Goal: Communication & Community: Ask a question

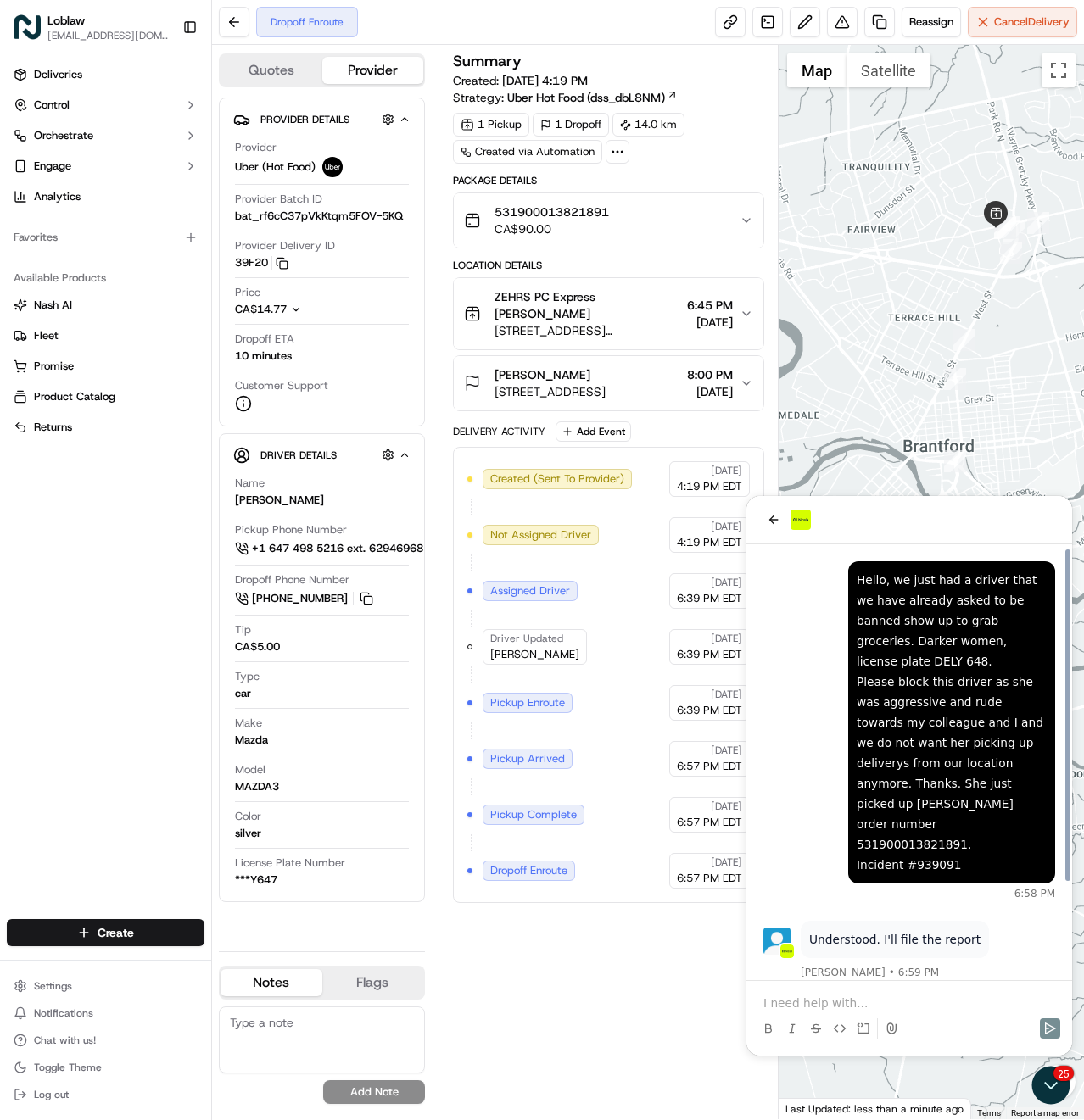
scroll to position [123, 0]
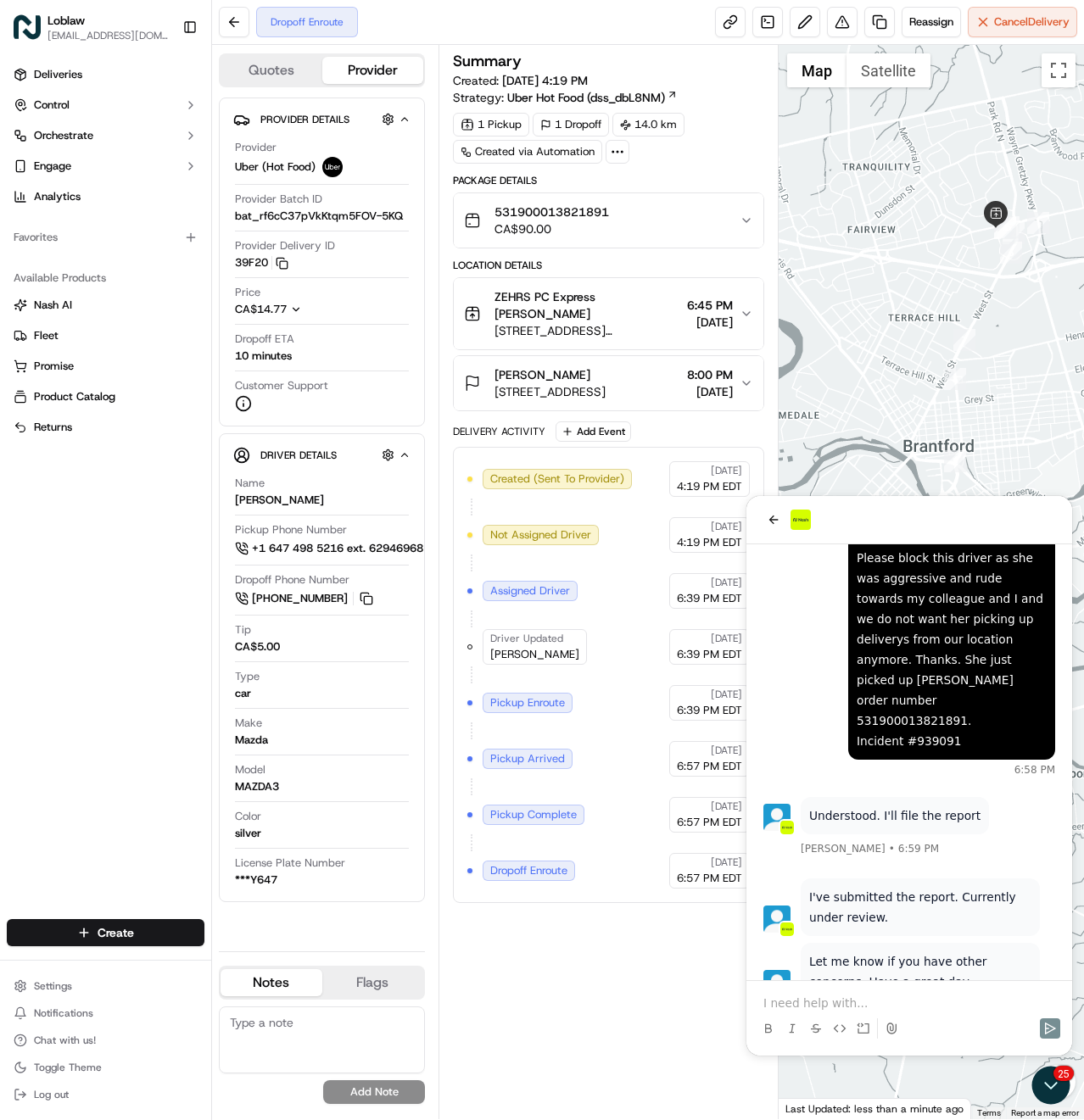
click at [843, 1001] on p at bounding box center [909, 1003] width 292 height 17
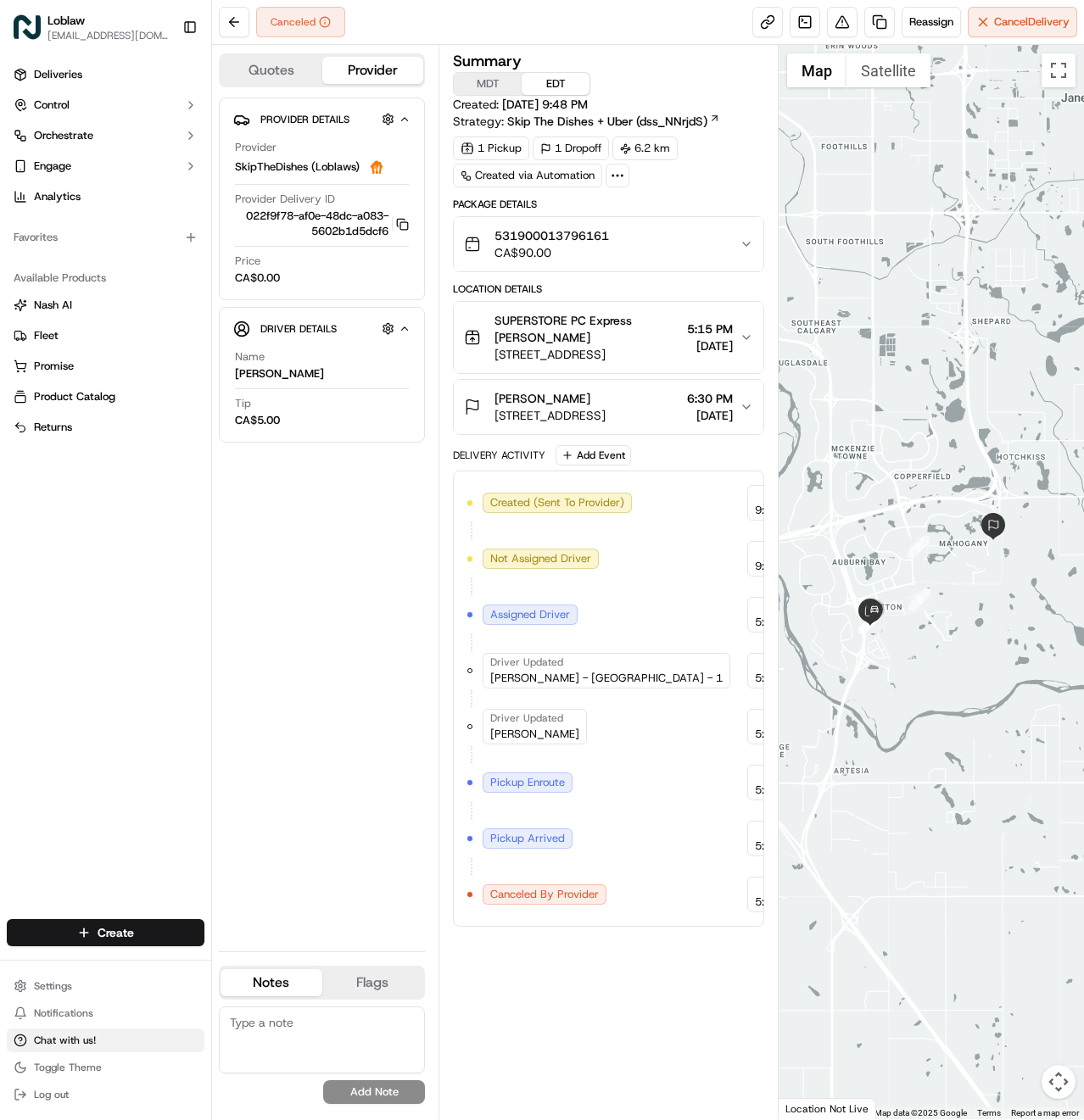
click at [75, 1039] on span "Chat with us!" at bounding box center [64, 1040] width 62 height 14
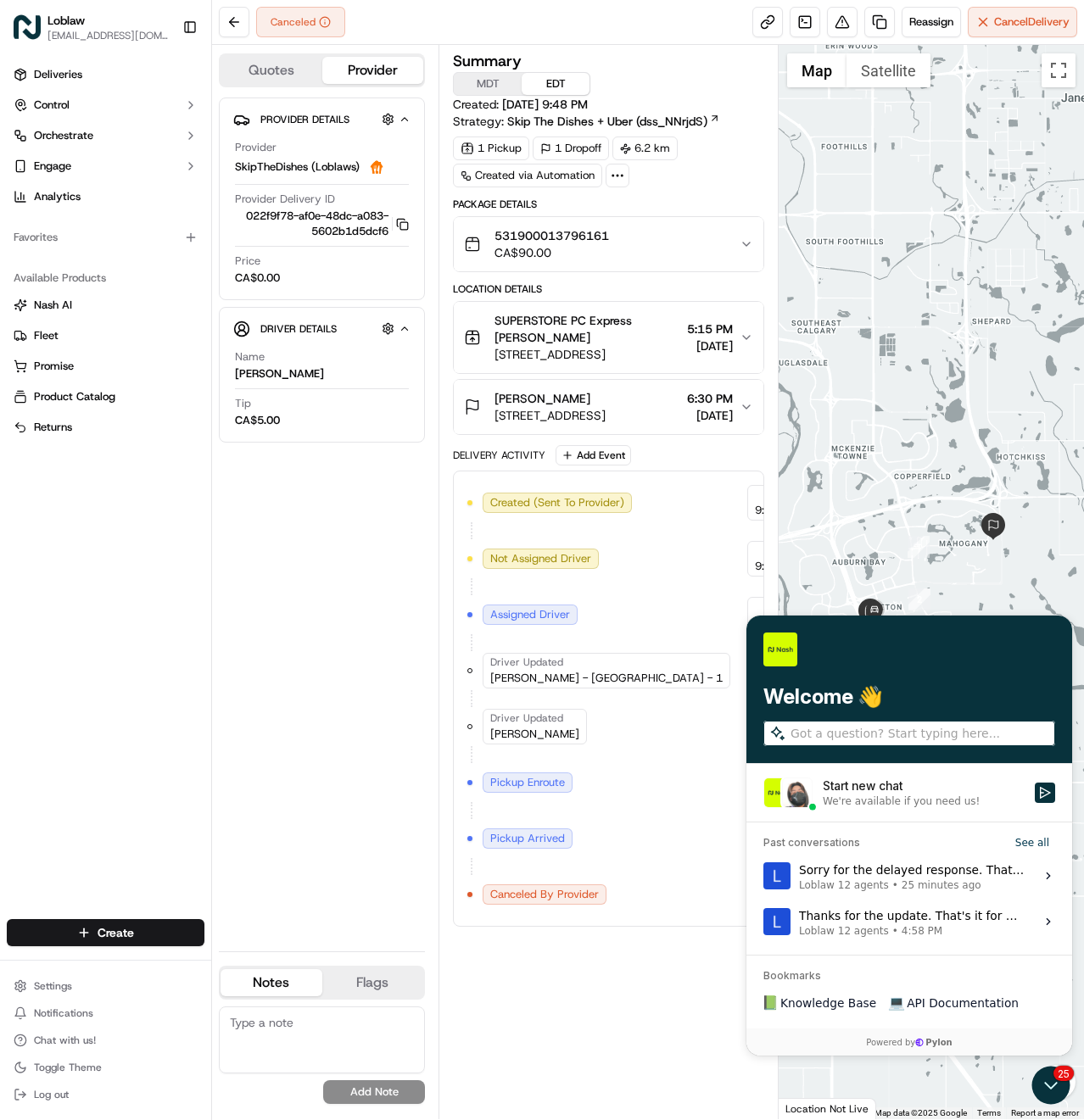
click at [893, 786] on div "Start new chat" at bounding box center [923, 786] width 202 height 17
click at [1034, 786] on button "Start new chat We're available if you need us!" at bounding box center [1044, 793] width 20 height 20
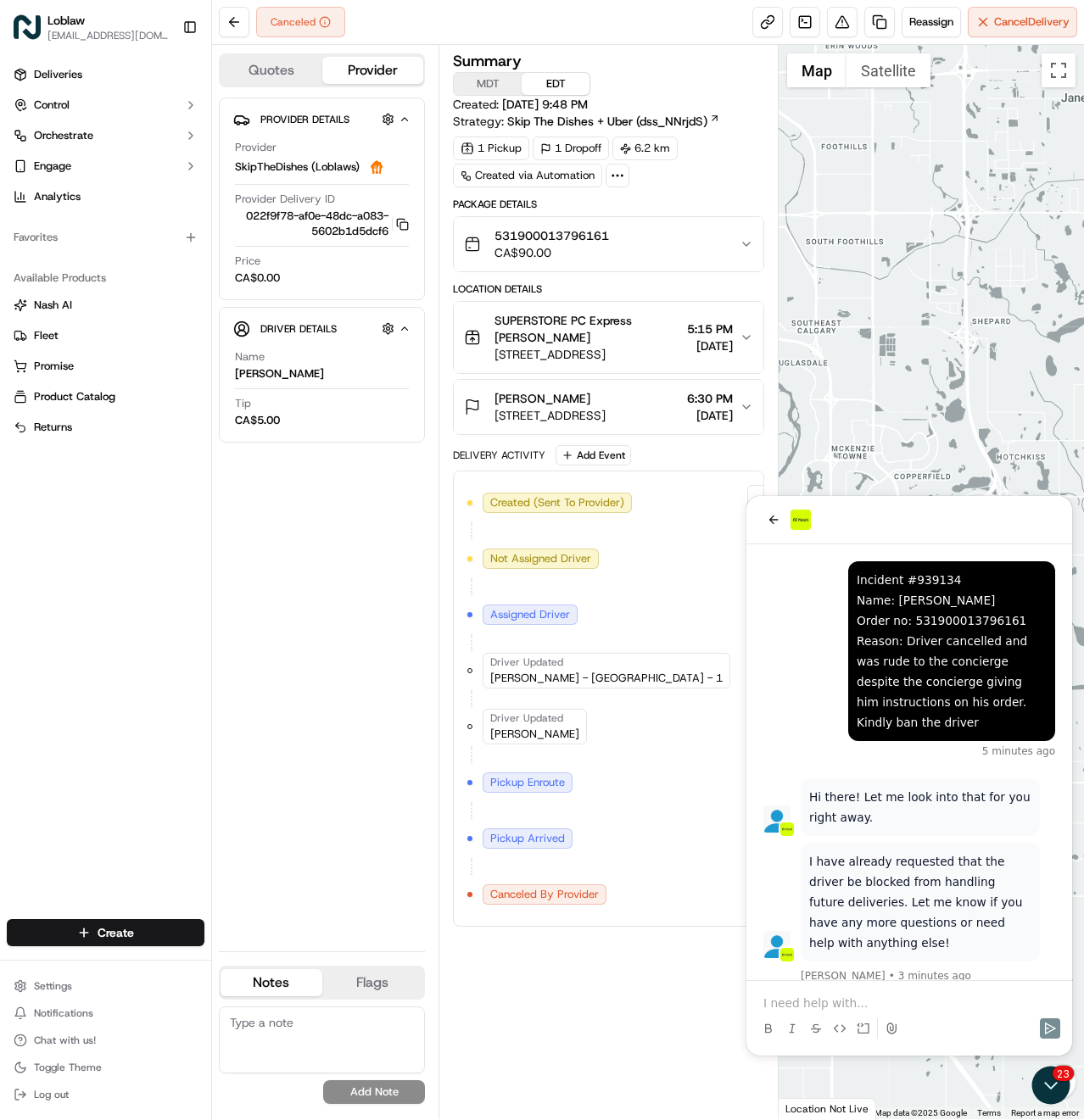
click at [854, 998] on p at bounding box center [909, 1003] width 292 height 17
